Goal: Task Accomplishment & Management: Use online tool/utility

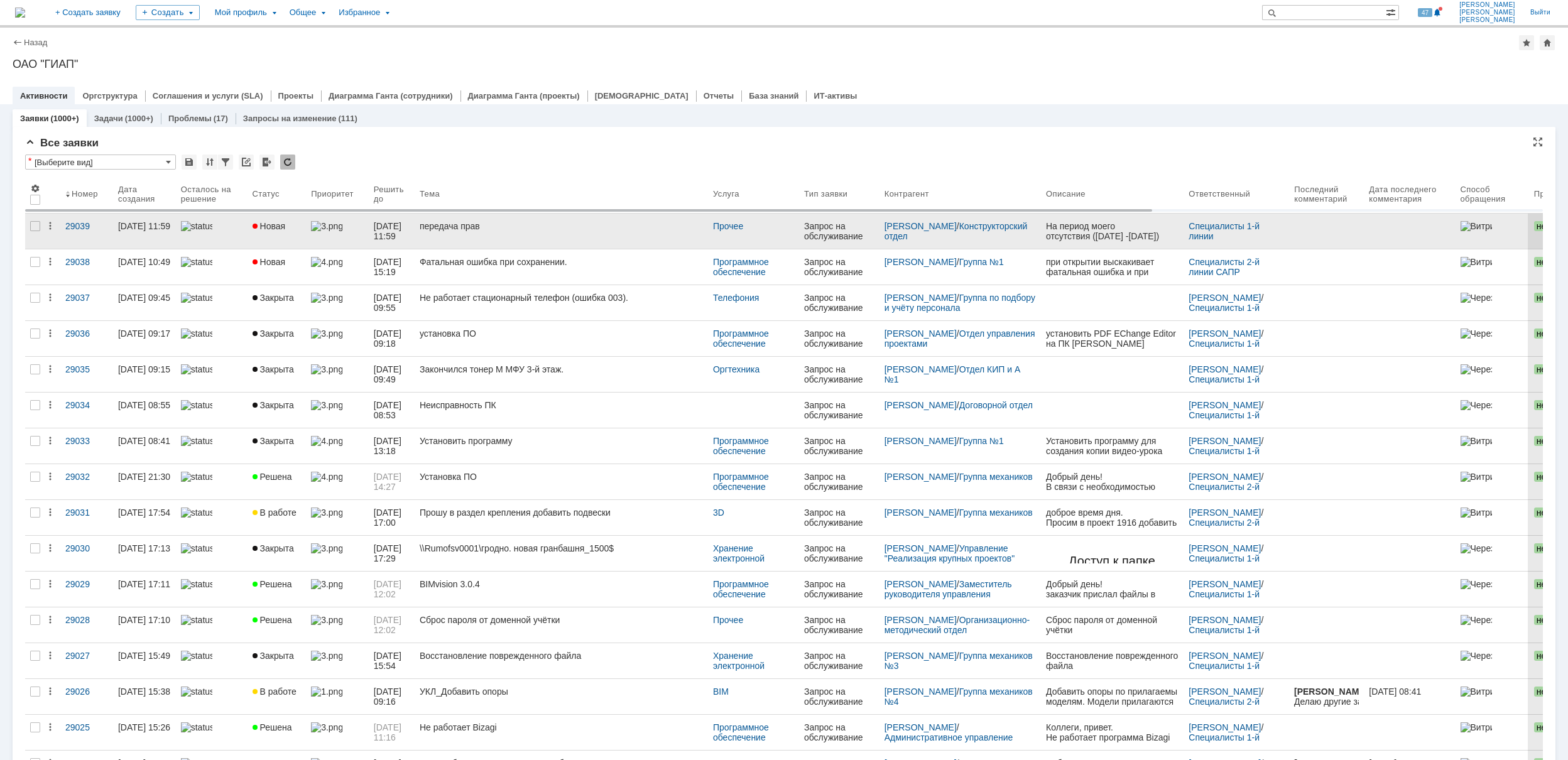
click at [539, 226] on div "передача прав" at bounding box center [561, 226] width 284 height 10
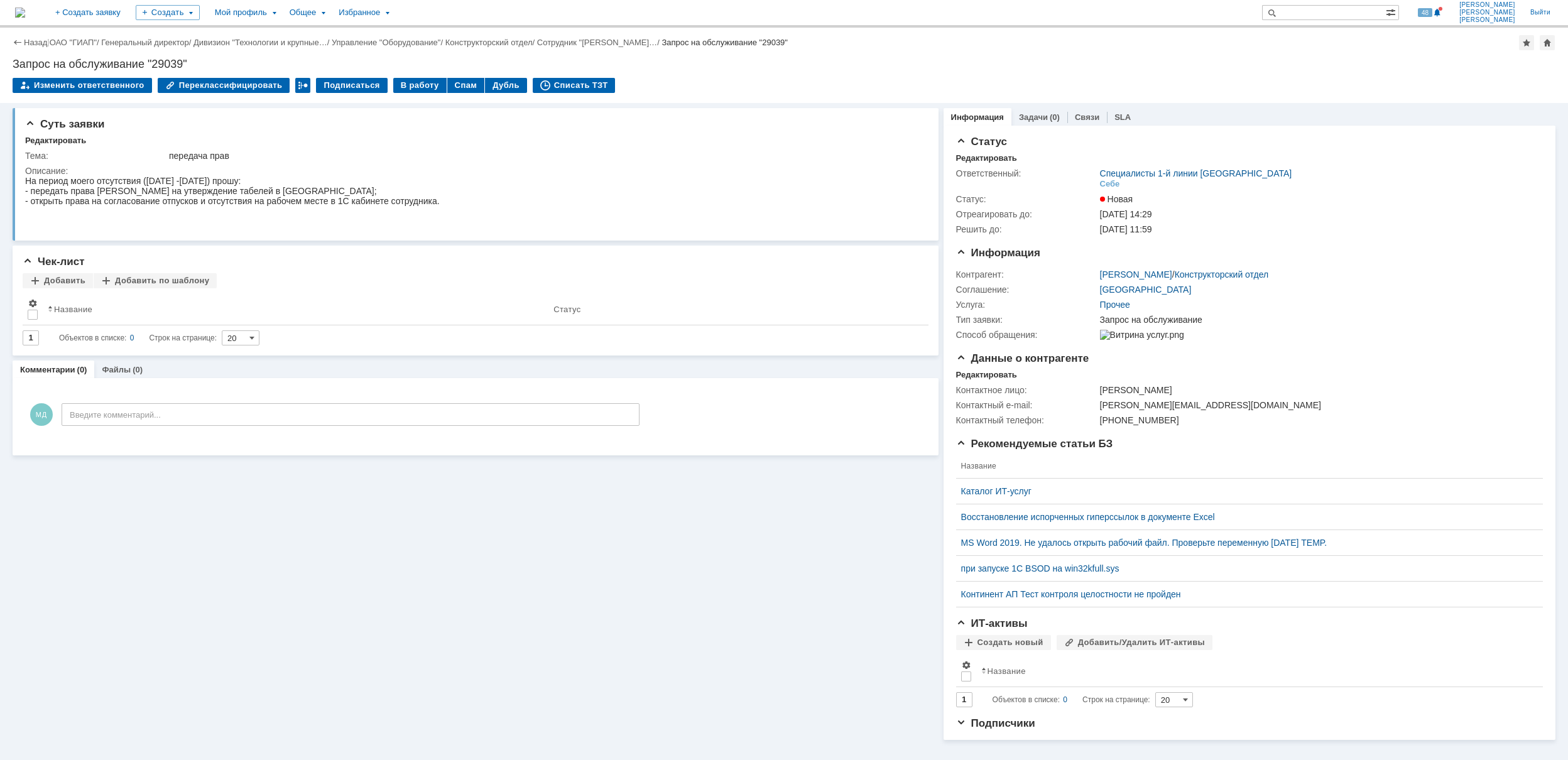
click at [603, 78] on div "Изменить ответственного Переклассифицировать Подписаться В работу Спам Дубль Сп…" at bounding box center [784, 91] width 1543 height 26
click at [66, 44] on link "ОАО "ГИАП"" at bounding box center [73, 43] width 47 height 10
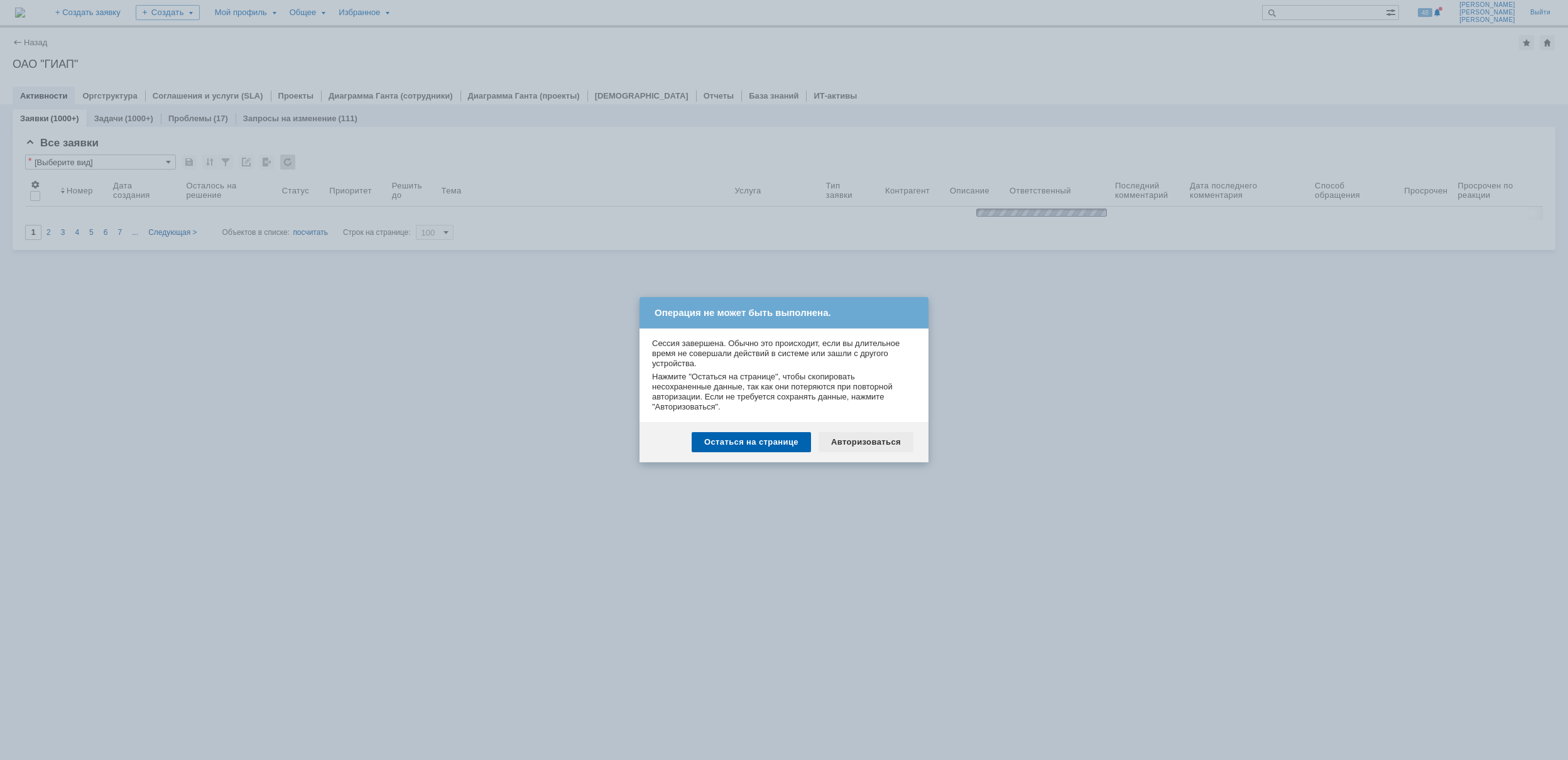
click at [862, 440] on div "Авторизоваться" at bounding box center [866, 442] width 95 height 20
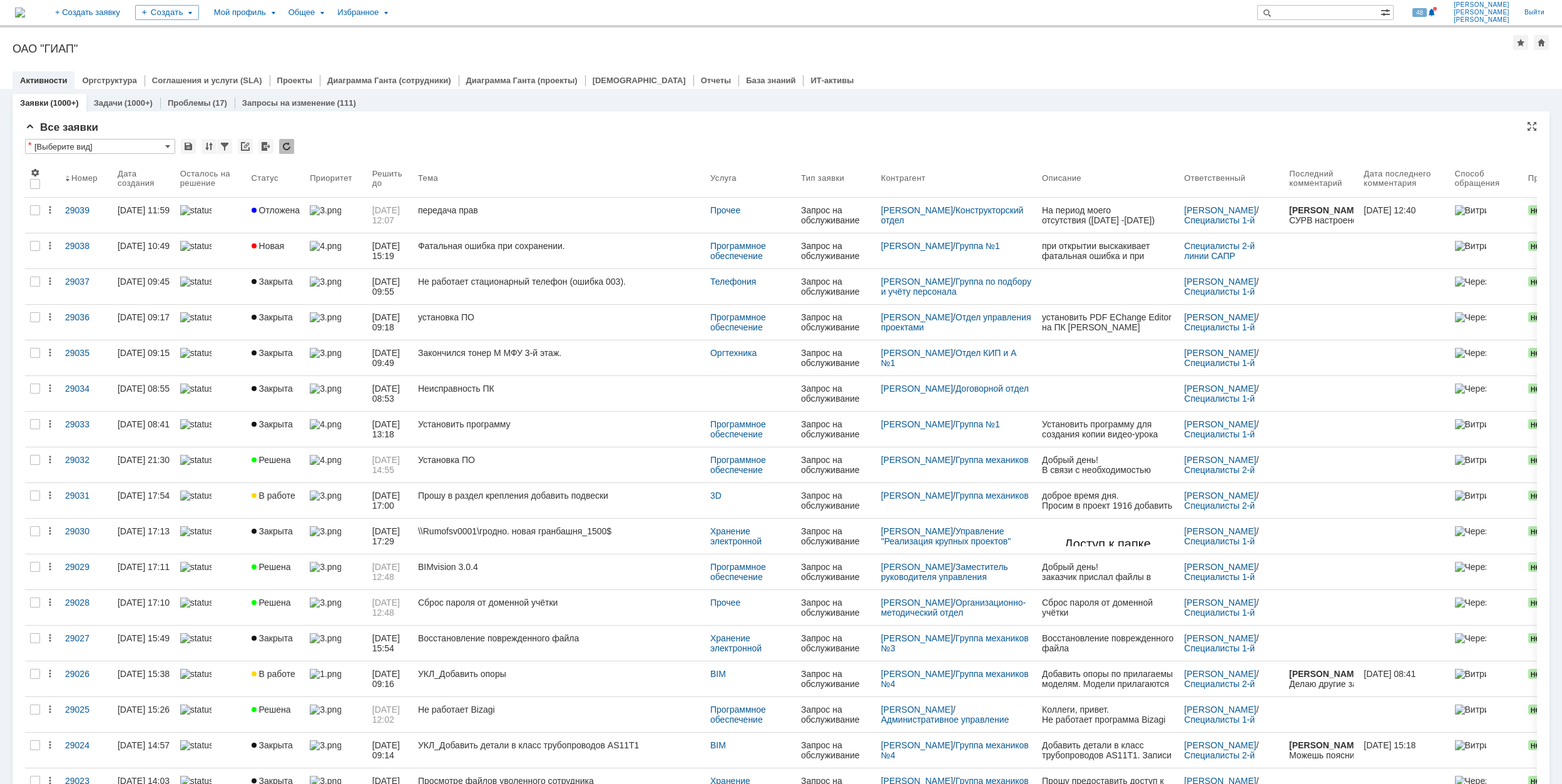
click at [308, 139] on div "* [Выберите вид]" at bounding box center [781, 147] width 1512 height 16
